Goal: Check status: Check status

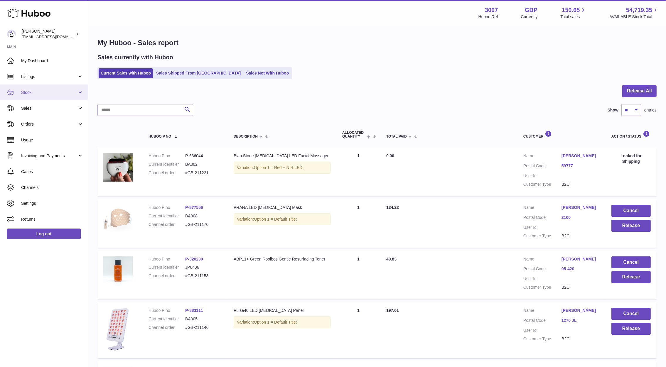
click at [31, 94] on span "Stock" at bounding box center [49, 93] width 56 height 6
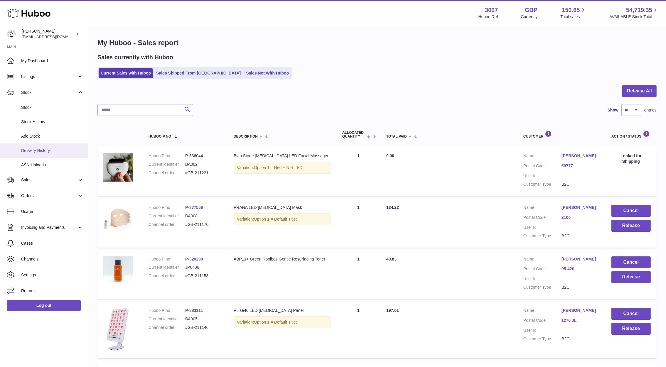
click at [33, 152] on span "Delivery History" at bounding box center [52, 151] width 62 height 6
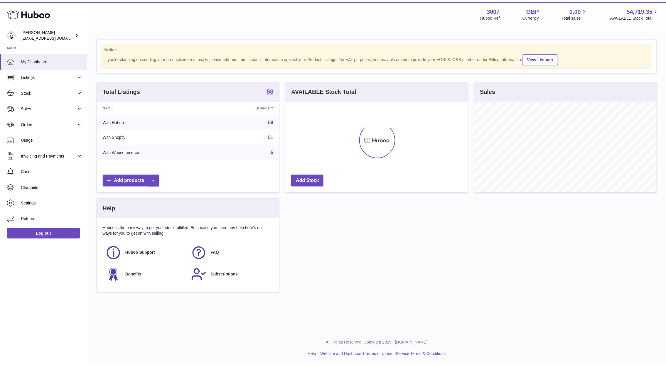
scroll to position [92, 184]
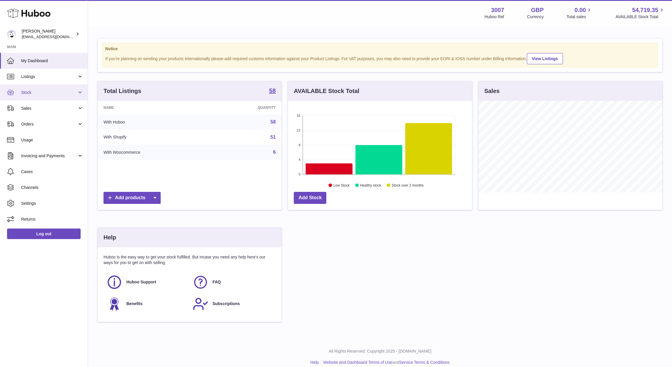
click at [35, 94] on span "Stock" at bounding box center [49, 93] width 56 height 6
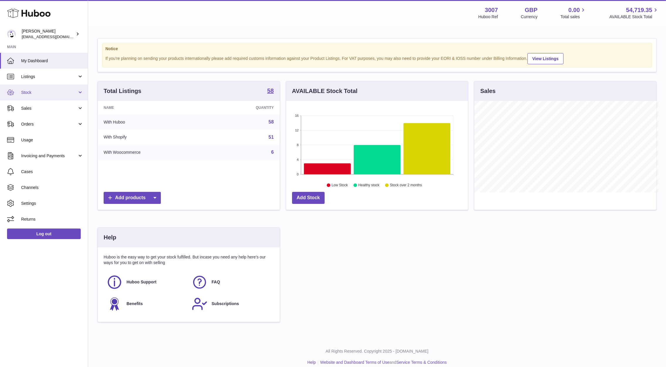
scroll to position [293265, 293175]
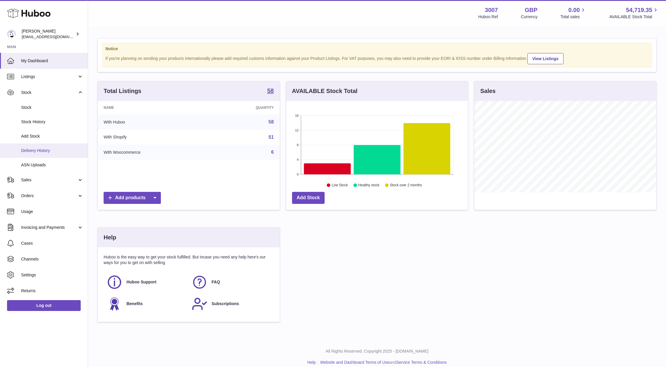
click at [38, 155] on link "Delivery History" at bounding box center [44, 150] width 88 height 14
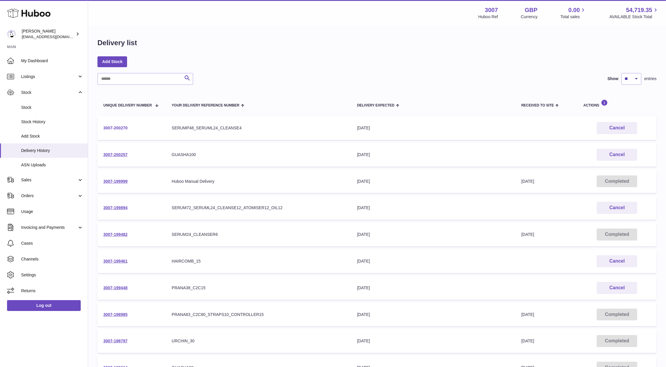
click at [119, 129] on link "3007-200270" at bounding box center [115, 128] width 24 height 5
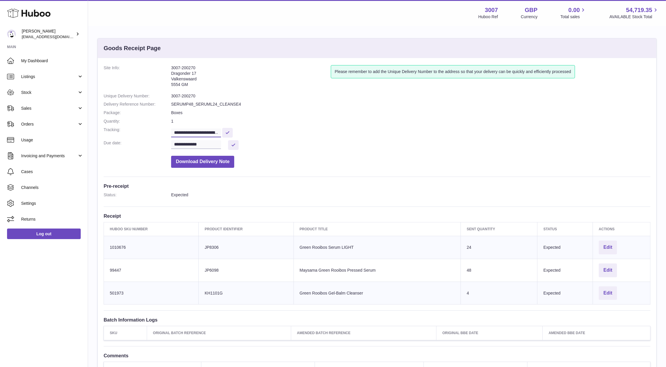
scroll to position [0, 144]
drag, startPoint x: 173, startPoint y: 134, endPoint x: 283, endPoint y: 154, distance: 111.2
click at [283, 154] on dl "**********" at bounding box center [377, 118] width 547 height 106
click at [26, 106] on span "Sales" at bounding box center [49, 109] width 56 height 6
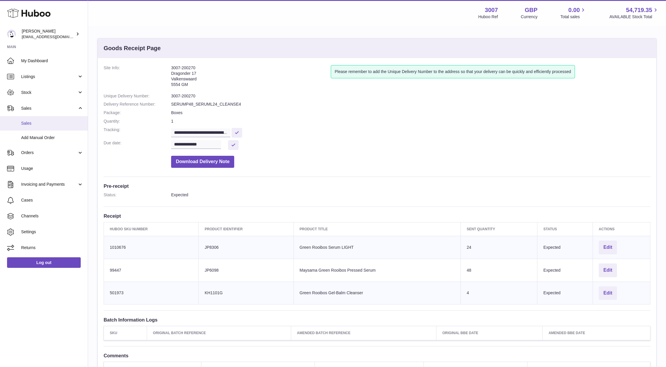
click at [31, 124] on span "Sales" at bounding box center [52, 124] width 62 height 6
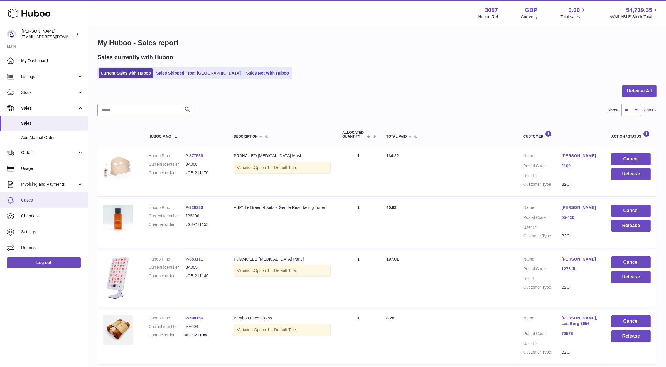
click at [30, 197] on span "Cases" at bounding box center [52, 200] width 62 height 6
